Goal: Book appointment/travel/reservation

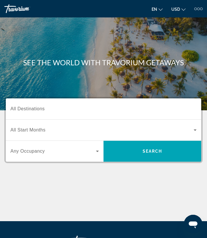
click at [28, 105] on div "Search widget" at bounding box center [103, 109] width 186 height 17
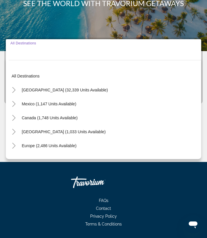
scroll to position [78, 0]
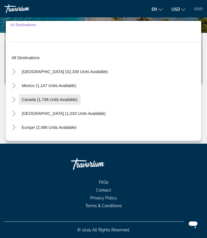
click at [33, 100] on span "Canada (1,748 units available)" at bounding box center [50, 99] width 56 height 5
type input "**********"
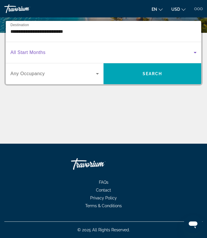
click at [46, 53] on span "Search widget" at bounding box center [101, 52] width 183 height 7
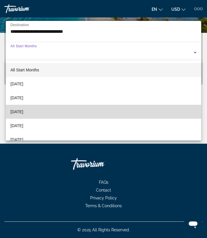
click at [23, 111] on span "[DATE]" at bounding box center [16, 111] width 13 height 7
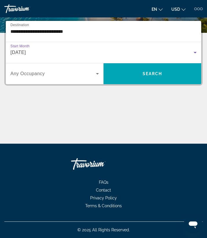
click at [99, 72] on icon "Search widget" at bounding box center [97, 73] width 7 height 7
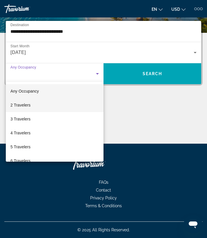
click at [44, 105] on mat-option "2 Travelers" at bounding box center [55, 105] width 98 height 14
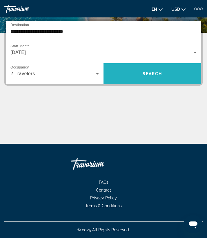
click at [158, 76] on span "Search widget" at bounding box center [153, 74] width 98 height 14
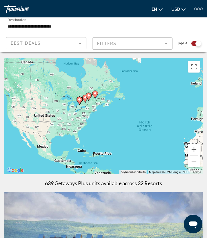
drag, startPoint x: 30, startPoint y: 92, endPoint x: 88, endPoint y: 111, distance: 60.9
click at [89, 111] on div "To activate drag with keyboard, press Alt + Enter. Once in keyboard drag state,…" at bounding box center [103, 116] width 199 height 116
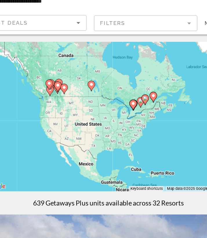
drag, startPoint x: 21, startPoint y: 61, endPoint x: 62, endPoint y: 67, distance: 42.0
click at [63, 67] on div "To activate drag with keyboard, press Alt + Enter. Once in keyboard drag state,…" at bounding box center [103, 116] width 199 height 116
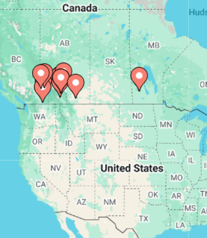
click at [49, 92] on icon "Main content" at bounding box center [51, 96] width 5 height 8
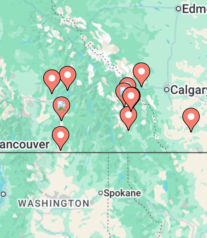
click at [101, 108] on icon "Main content" at bounding box center [103, 112] width 5 height 8
type input "**********"
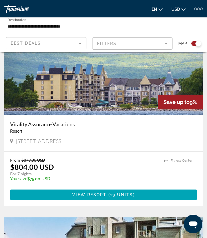
scroll to position [170, 0]
click at [166, 44] on mat-form-field "Filters" at bounding box center [132, 43] width 81 height 12
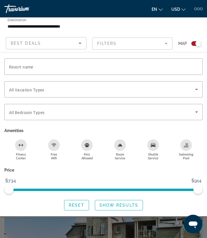
click at [183, 10] on button "USD USD ($) MXN (Mex$) CAD (Can$) GBP (£) EUR (€) AUD (A$) NZD (NZ$) CNY (CN¥)" at bounding box center [179, 9] width 14 height 8
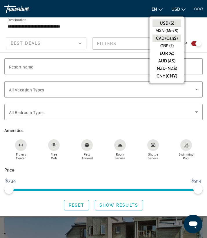
click at [167, 41] on button "CAD (Can$)" at bounding box center [167, 39] width 29 height 8
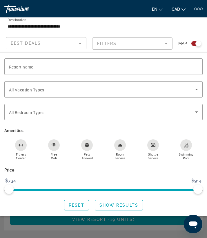
scroll to position [155, 0]
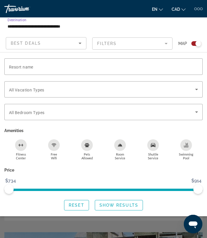
drag, startPoint x: 115, startPoint y: 27, endPoint x: 117, endPoint y: 37, distance: 9.8
click at [117, 37] on div "**********" at bounding box center [103, 34] width 207 height 35
click at [79, 43] on icon "Sort by" at bounding box center [80, 43] width 7 height 7
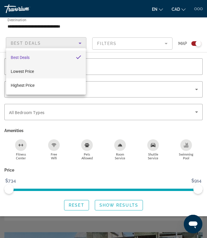
click at [49, 76] on mat-option "Lowest Price" at bounding box center [46, 71] width 80 height 14
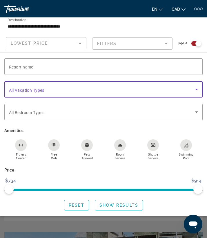
click at [197, 90] on icon "Search widget" at bounding box center [196, 89] width 3 height 1
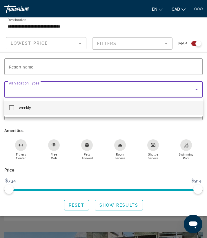
click at [197, 91] on div at bounding box center [103, 119] width 207 height 238
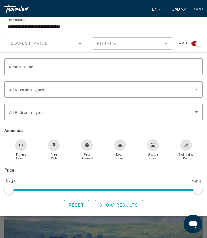
scroll to position [0, 0]
click at [115, 208] on span "Show Results" at bounding box center [119, 205] width 39 height 5
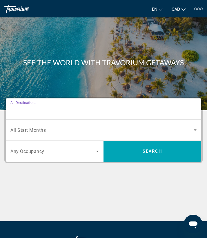
click at [42, 111] on input "Destination All Destinations" at bounding box center [103, 109] width 186 height 7
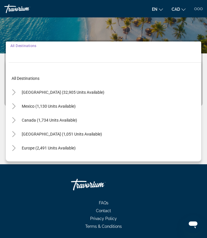
scroll to position [78, 0]
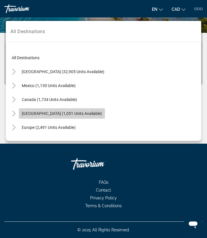
click at [31, 116] on span "Search widget" at bounding box center [62, 114] width 86 height 14
type input "**********"
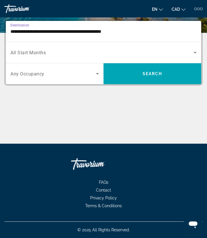
click at [40, 57] on div "Search widget" at bounding box center [103, 52] width 186 height 16
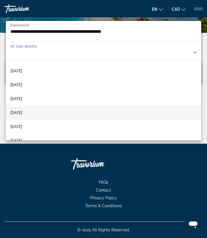
scroll to position [55, 0]
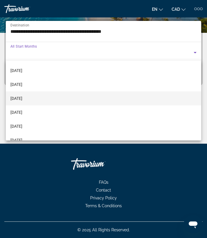
click at [22, 98] on span "[DATE]" at bounding box center [16, 98] width 12 height 7
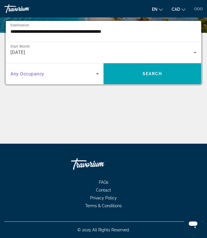
click at [95, 73] on icon "Search widget" at bounding box center [97, 73] width 7 height 7
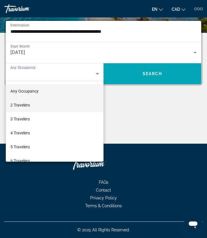
click at [30, 108] on span "2 Travelers" at bounding box center [19, 105] width 19 height 7
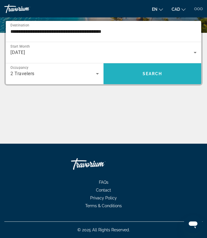
click at [132, 76] on span "Search widget" at bounding box center [153, 74] width 98 height 14
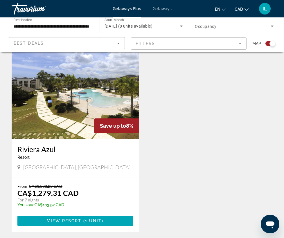
scroll to position [351, 0]
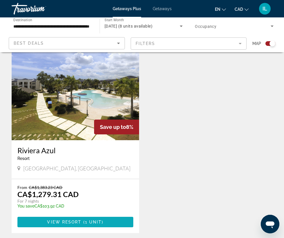
click at [61, 220] on span "View Resort" at bounding box center [64, 222] width 34 height 5
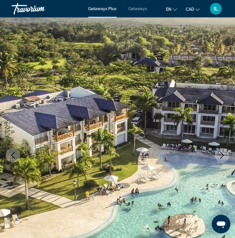
click at [106, 10] on span "Getaways Plus" at bounding box center [102, 8] width 28 height 5
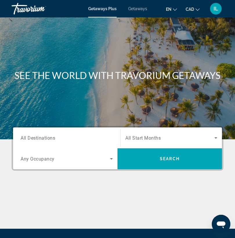
click at [112, 159] on icon "Search widget" at bounding box center [111, 158] width 3 height 1
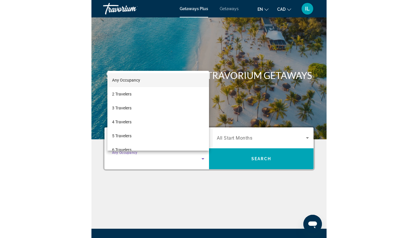
scroll to position [62, 0]
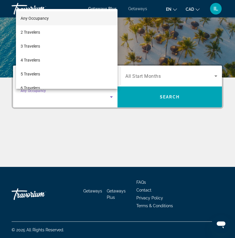
click at [63, 144] on div at bounding box center [117, 119] width 235 height 238
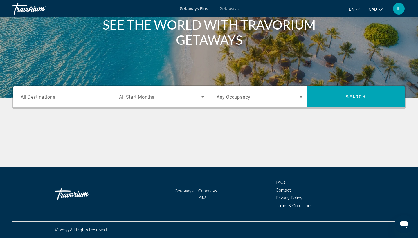
scroll to position [76, 0]
click at [52, 97] on span "All Destinations" at bounding box center [38, 97] width 35 height 6
click at [52, 97] on input "Destination All Destinations" at bounding box center [64, 97] width 86 height 7
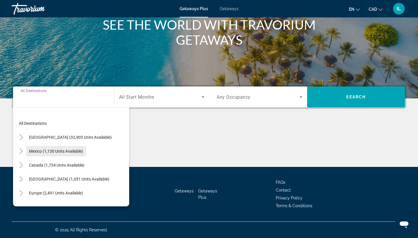
scroll to position [0, 0]
click at [207, 158] on div "Main content" at bounding box center [209, 145] width 395 height 44
